Goal: Navigation & Orientation: Find specific page/section

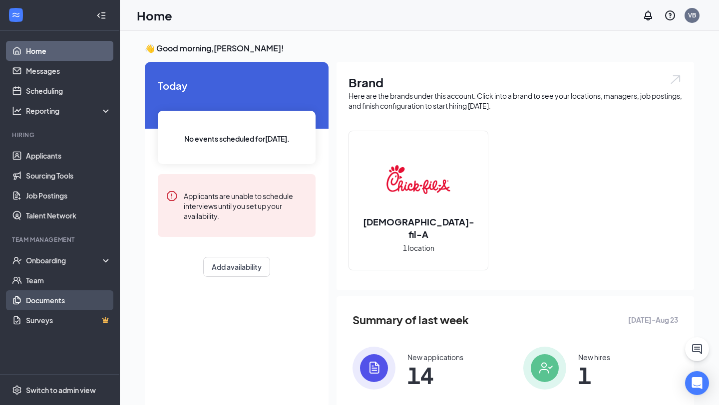
click at [51, 296] on link "Documents" at bounding box center [68, 301] width 85 height 20
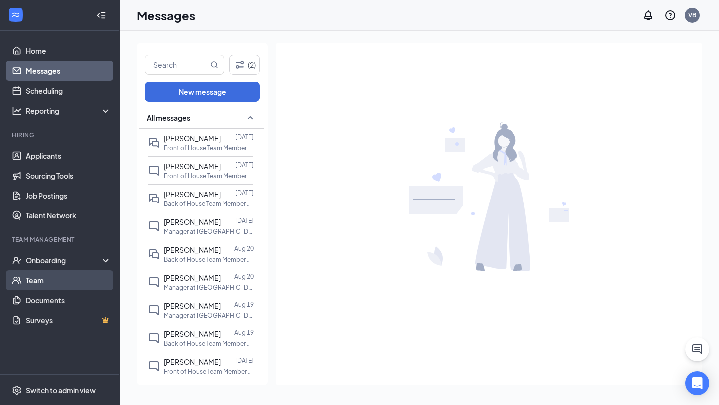
click at [72, 285] on link "Team" at bounding box center [68, 281] width 85 height 20
